Goal: Navigation & Orientation: Find specific page/section

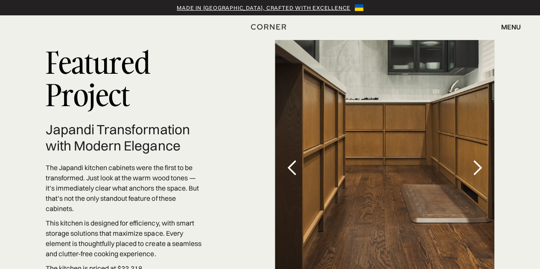
scroll to position [2441, 0]
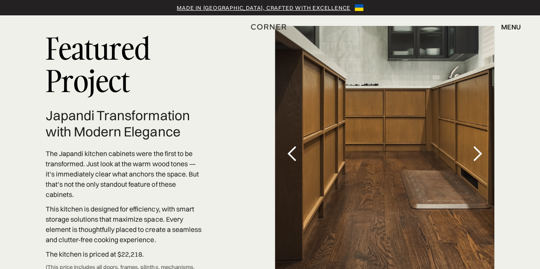
click at [482, 146] on div "next slide" at bounding box center [477, 154] width 17 height 17
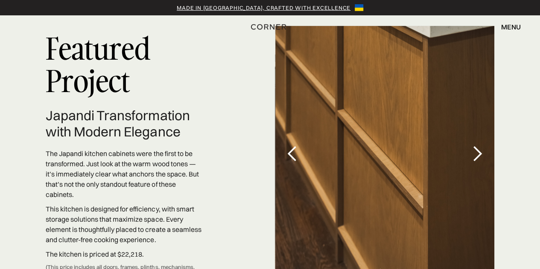
click at [479, 146] on div "next slide" at bounding box center [477, 154] width 17 height 17
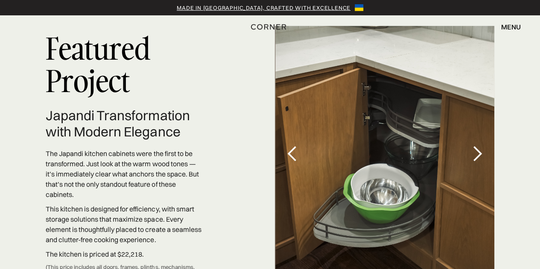
click at [479, 146] on div "next slide" at bounding box center [477, 154] width 17 height 17
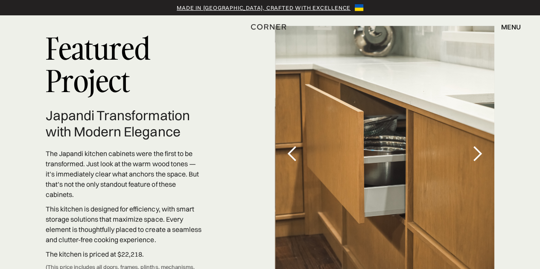
click at [479, 146] on div "next slide" at bounding box center [477, 154] width 17 height 17
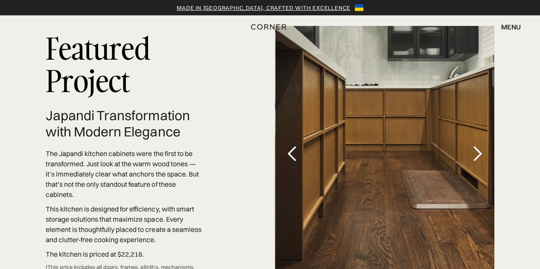
click at [479, 146] on div "next slide" at bounding box center [477, 154] width 17 height 17
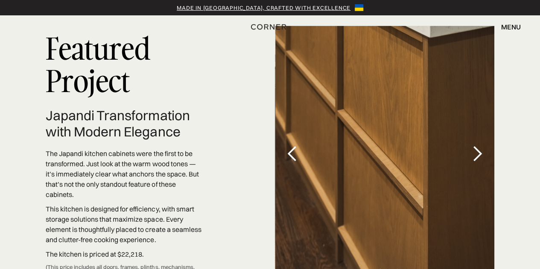
click at [479, 146] on div "next slide" at bounding box center [477, 154] width 17 height 17
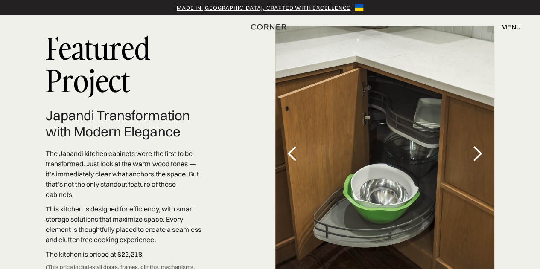
click at [479, 146] on div "next slide" at bounding box center [477, 154] width 17 height 17
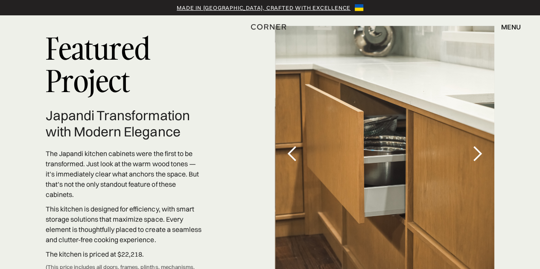
click at [479, 146] on div "next slide" at bounding box center [477, 154] width 17 height 17
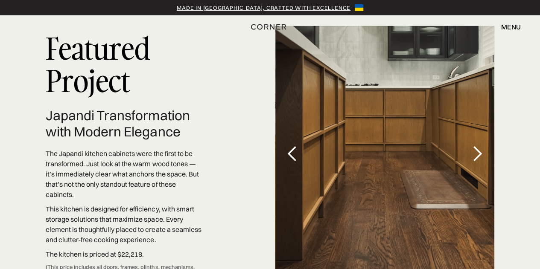
click at [478, 146] on div "next slide" at bounding box center [477, 154] width 17 height 17
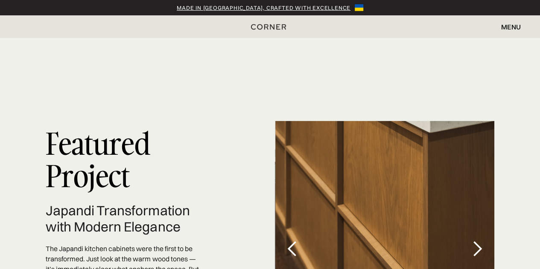
scroll to position [2398, 0]
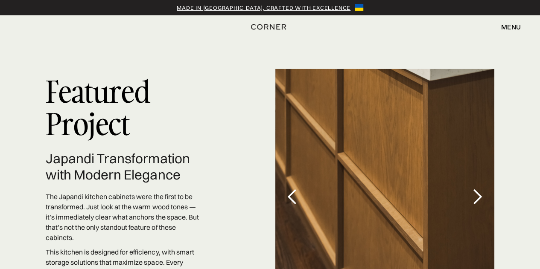
click at [478, 188] on div "next slide" at bounding box center [477, 196] width 17 height 17
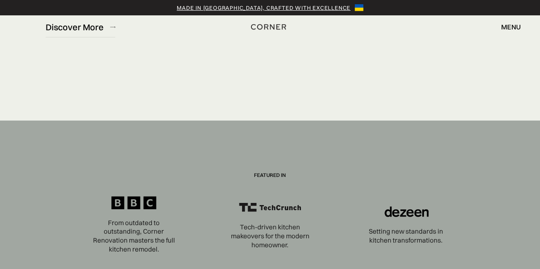
scroll to position [2697, 0]
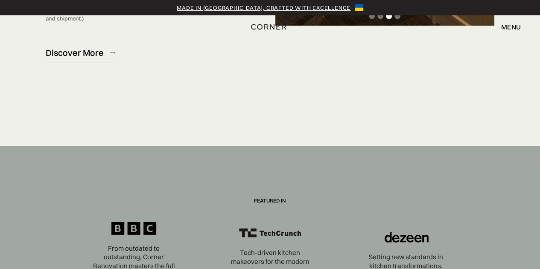
click at [78, 35] on div "Made in Ukraine, crafted with excellence Shop Kitchens Shop Kitchens how it wor…" at bounding box center [270, 21] width 540 height 43
click at [85, 37] on div "Made in Ukraine, crafted with excellence Shop Kitchens Shop Kitchens how it wor…" at bounding box center [270, 21] width 540 height 43
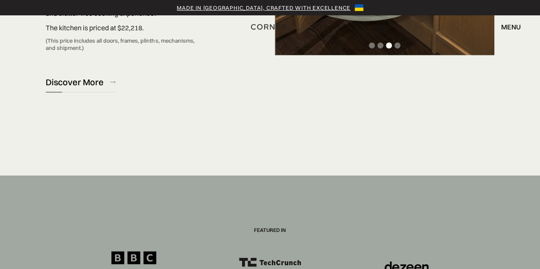
scroll to position [2654, 0]
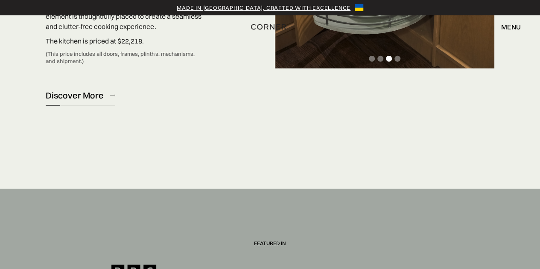
click at [82, 90] on div "Discover More" at bounding box center [75, 96] width 58 height 12
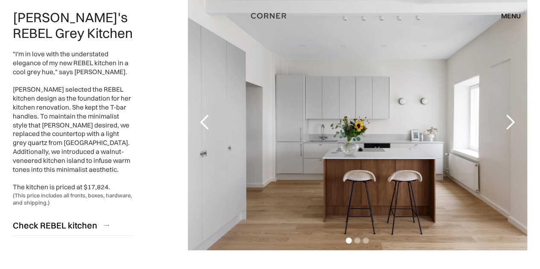
scroll to position [128, 0]
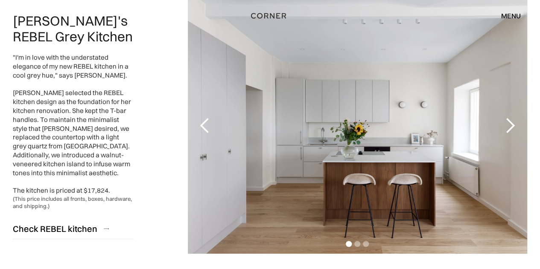
click at [509, 129] on div "next slide" at bounding box center [510, 125] width 17 height 17
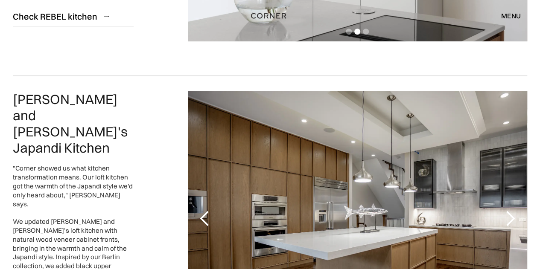
scroll to position [427, 0]
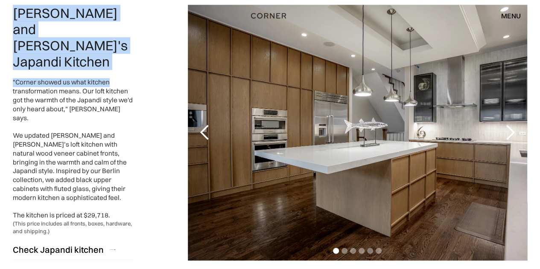
drag, startPoint x: 10, startPoint y: 32, endPoint x: 117, endPoint y: 59, distance: 109.6
click at [117, 59] on div "Greg and Maggie's Japandi Kitchen "Corner showed us what kitchen transformation…" at bounding box center [270, 132] width 540 height 286
click at [118, 57] on h2 "Greg and Maggie's Japandi Kitchen" at bounding box center [73, 37] width 121 height 64
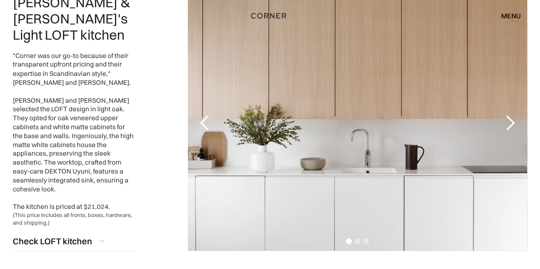
scroll to position [726, 0]
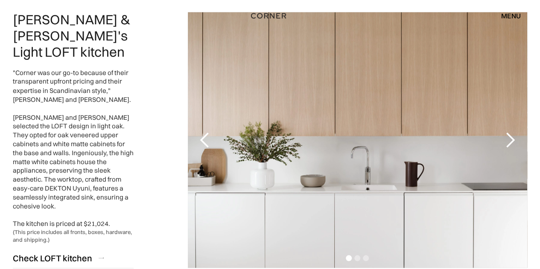
click at [511, 139] on div "next slide" at bounding box center [510, 139] width 17 height 17
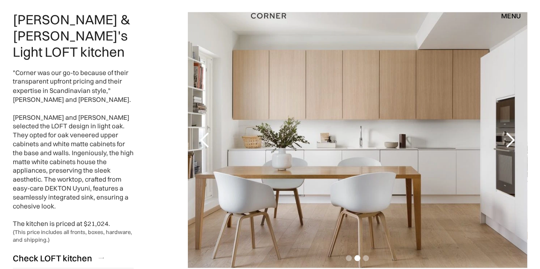
click at [511, 138] on div "next slide" at bounding box center [510, 139] width 17 height 17
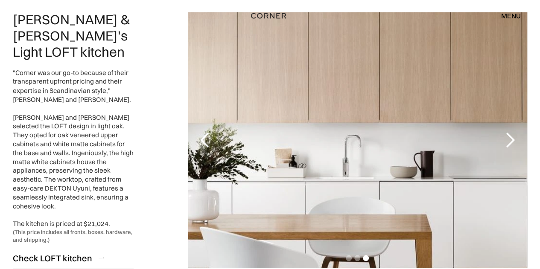
click at [511, 138] on div "next slide" at bounding box center [510, 139] width 17 height 17
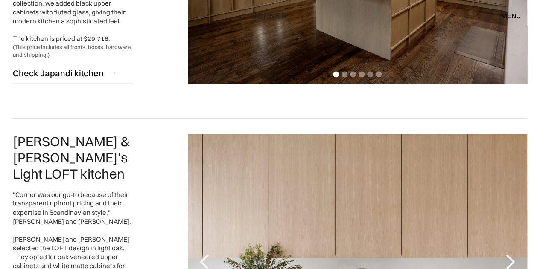
scroll to position [470, 0]
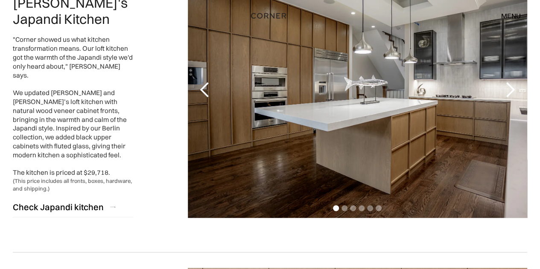
click at [511, 88] on div "next slide" at bounding box center [510, 90] width 17 height 17
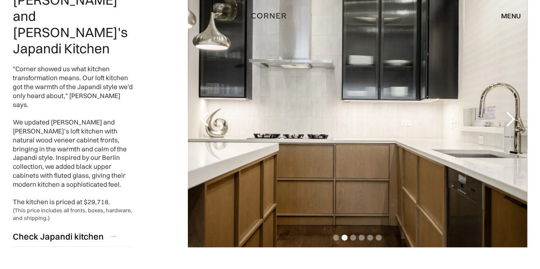
scroll to position [427, 0]
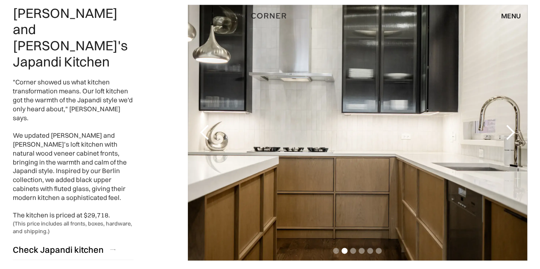
click at [508, 128] on div "next slide" at bounding box center [510, 132] width 17 height 17
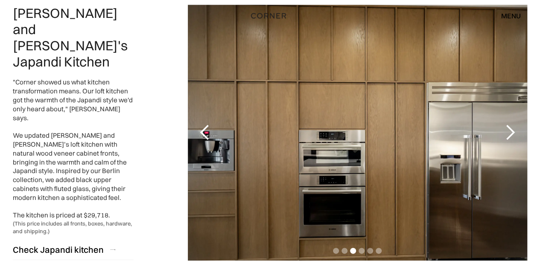
click at [508, 128] on div "next slide" at bounding box center [510, 132] width 17 height 17
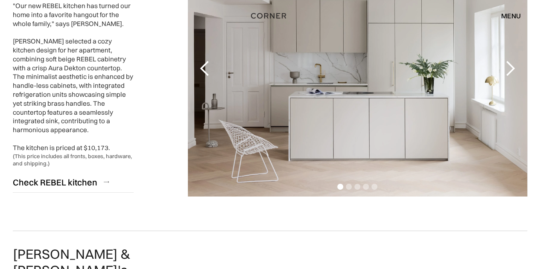
scroll to position [1366, 0]
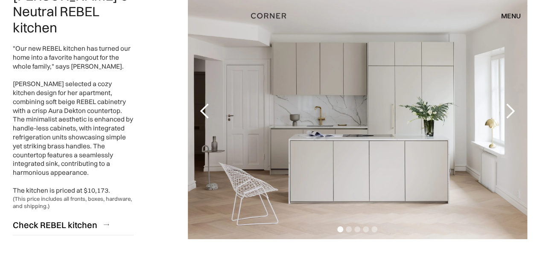
click at [511, 111] on div "next slide" at bounding box center [510, 111] width 17 height 17
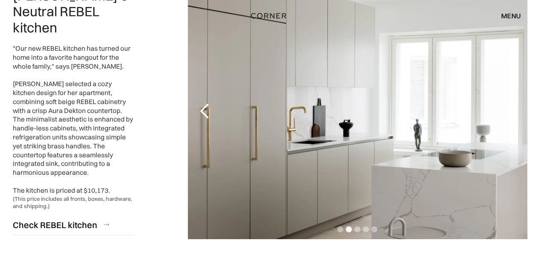
click at [511, 111] on div "next slide" at bounding box center [510, 111] width 17 height 17
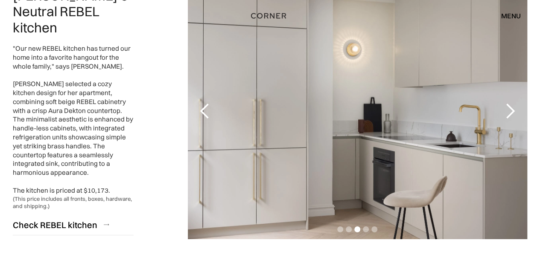
scroll to position [1409, 0]
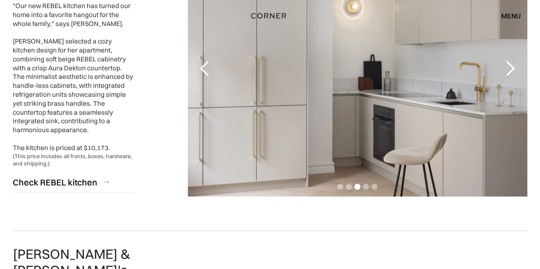
click at [507, 68] on div "next slide" at bounding box center [510, 68] width 17 height 17
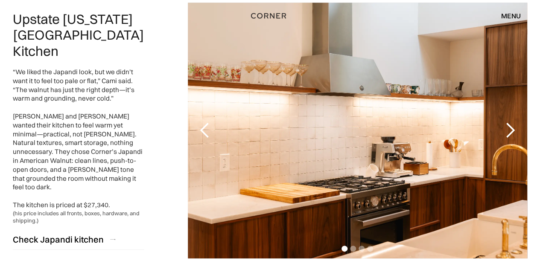
scroll to position [2006, 0]
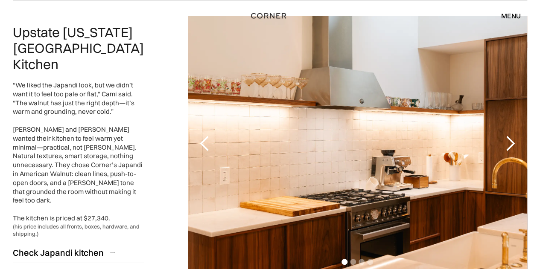
click at [511, 135] on div "next slide" at bounding box center [510, 143] width 17 height 17
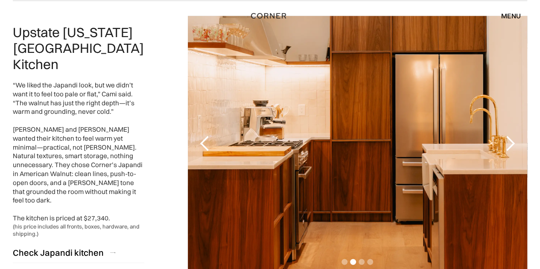
click at [511, 135] on div "next slide" at bounding box center [510, 143] width 17 height 17
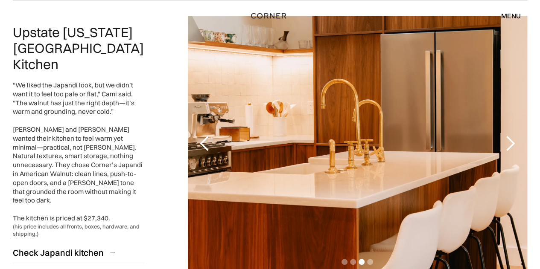
click at [511, 135] on div "next slide" at bounding box center [510, 143] width 17 height 17
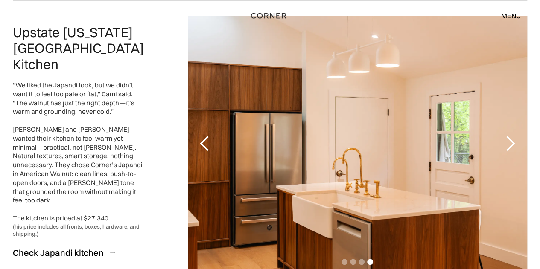
click at [511, 135] on div "next slide" at bounding box center [510, 143] width 17 height 17
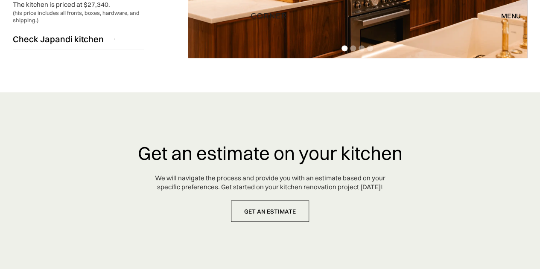
scroll to position [2220, 0]
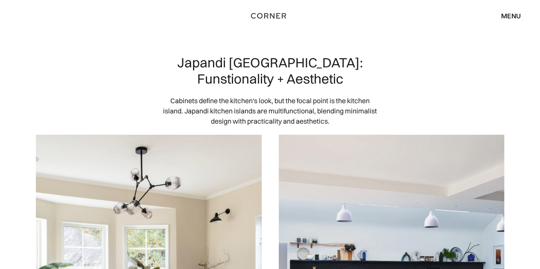
click at [515, 14] on div "menu" at bounding box center [511, 15] width 20 height 7
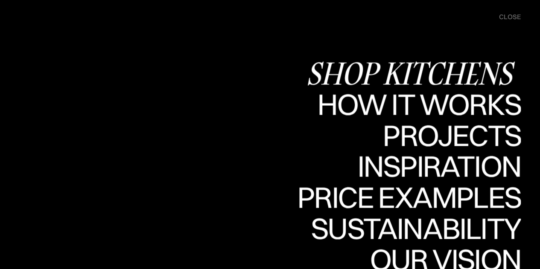
click at [482, 76] on div "Shop Kitchens" at bounding box center [413, 73] width 215 height 30
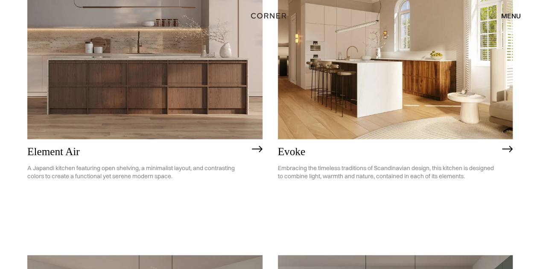
scroll to position [726, 0]
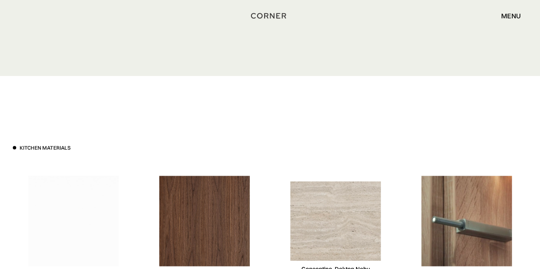
scroll to position [2519, 0]
